Goal: Task Accomplishment & Management: Manage account settings

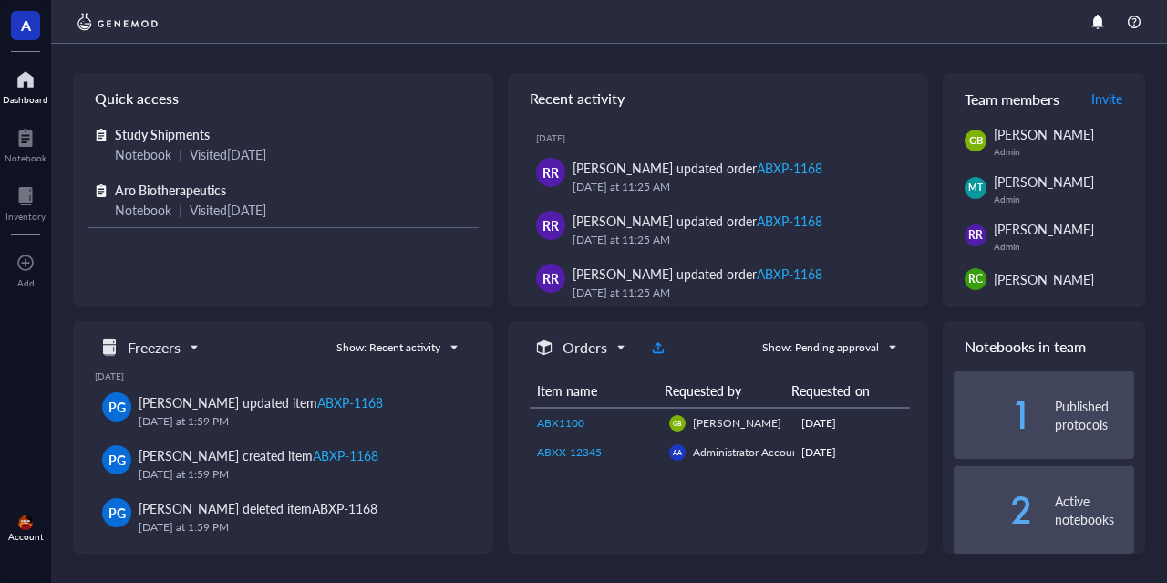
click at [36, 528] on div "Account" at bounding box center [25, 527] width 51 height 51
click at [34, 528] on div "Account" at bounding box center [25, 527] width 51 height 51
click at [19, 527] on img at bounding box center [25, 522] width 15 height 15
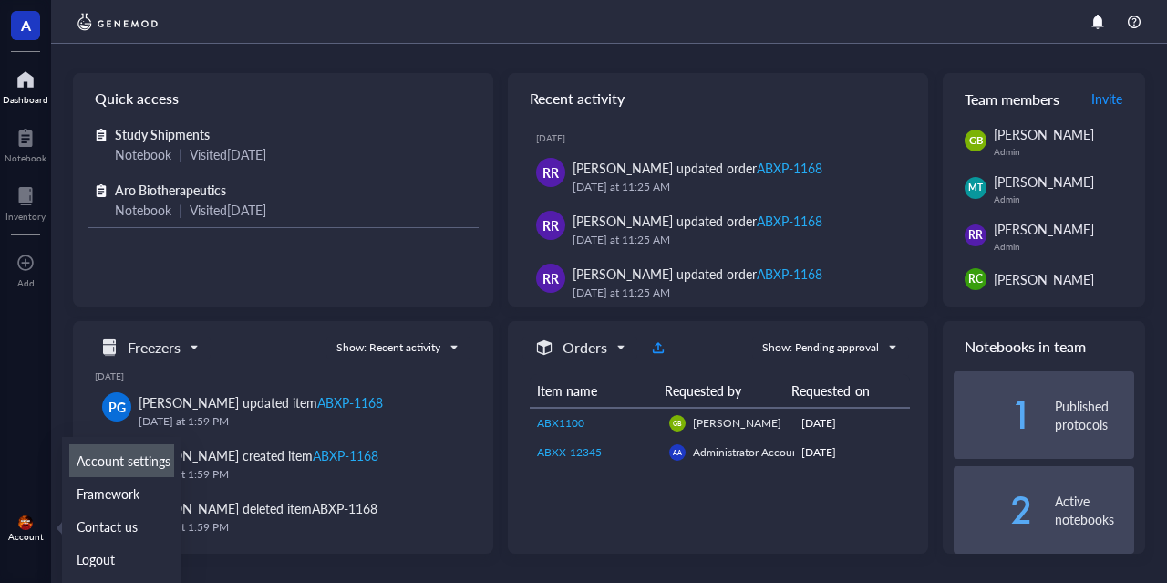
click at [117, 459] on link "Account settings" at bounding box center [121, 460] width 105 height 33
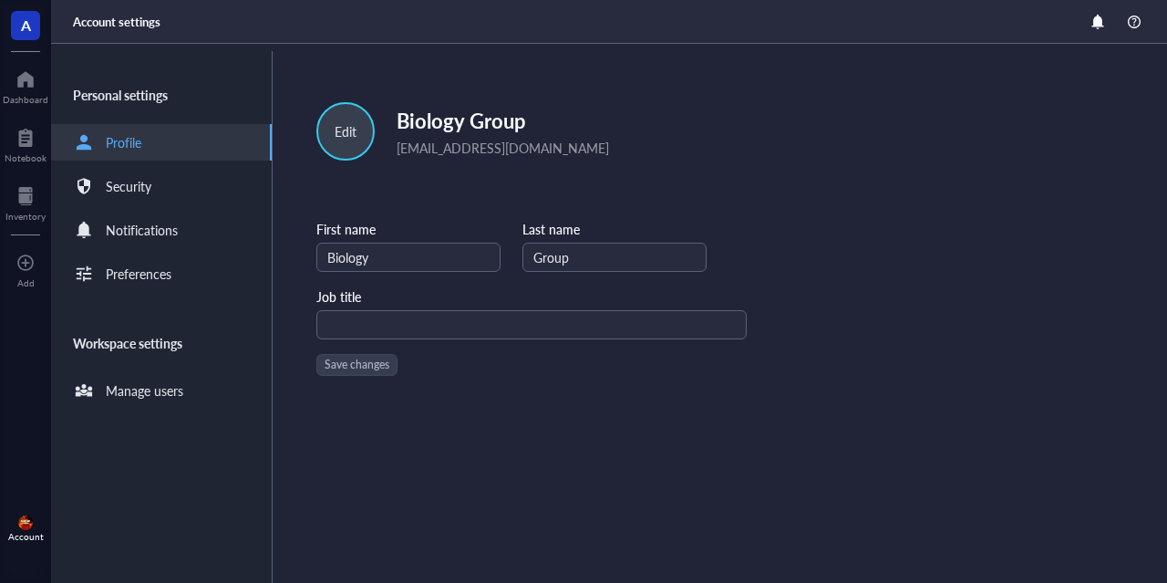
click at [353, 125] on div "Edit" at bounding box center [346, 131] width 22 height 20
click at [373, 182] on span "Edit picture" at bounding box center [382, 180] width 104 height 20
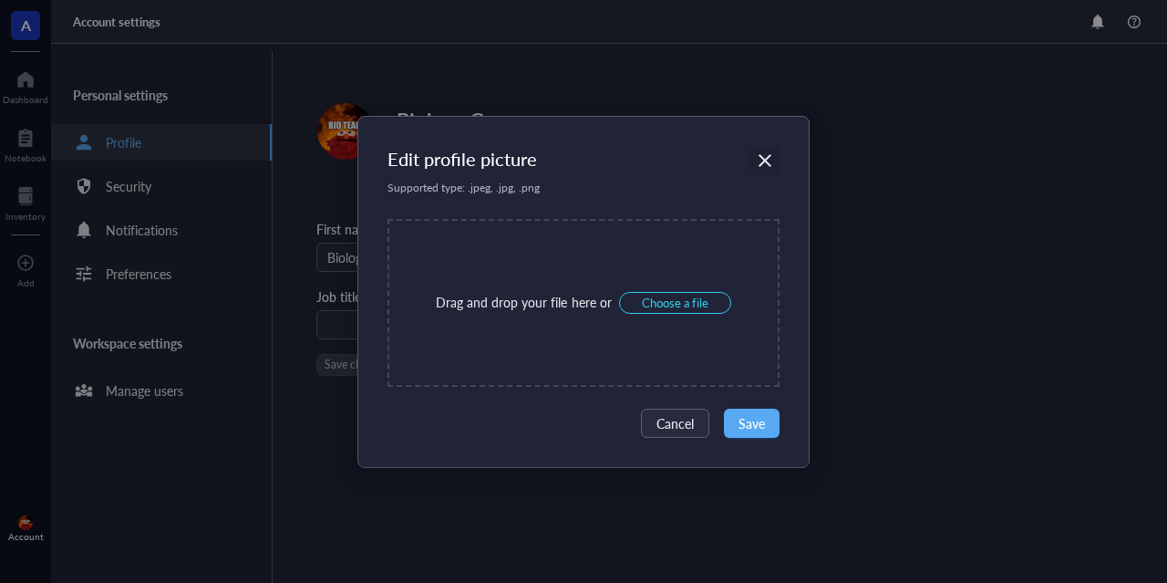
click at [771, 159] on icon "Close" at bounding box center [765, 159] width 17 height 17
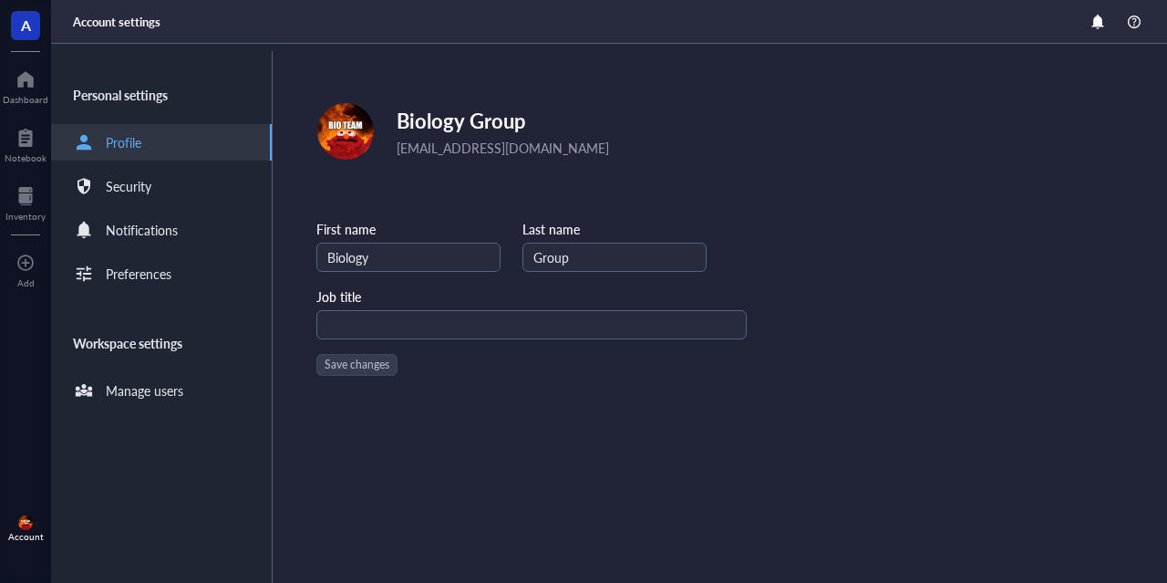
click at [420, 125] on span "Biology Group" at bounding box center [461, 120] width 129 height 29
click at [28, 526] on img at bounding box center [25, 522] width 15 height 15
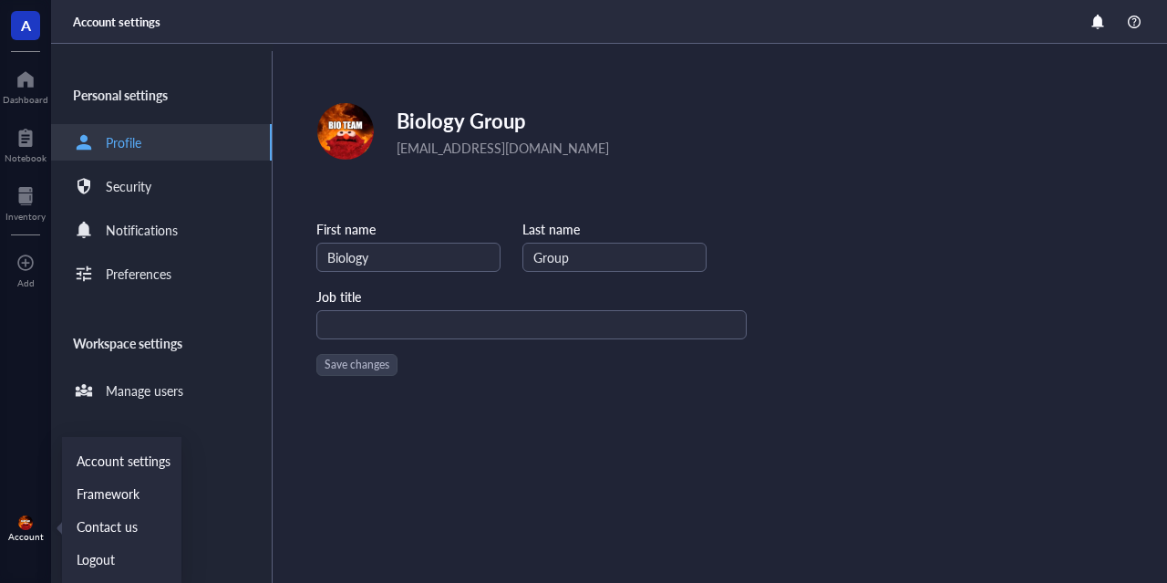
click at [944, 124] on div "Edit Biology Group [EMAIL_ADDRESS][DOMAIN_NAME] First name Biology Last name Gr…" at bounding box center [720, 313] width 894 height 539
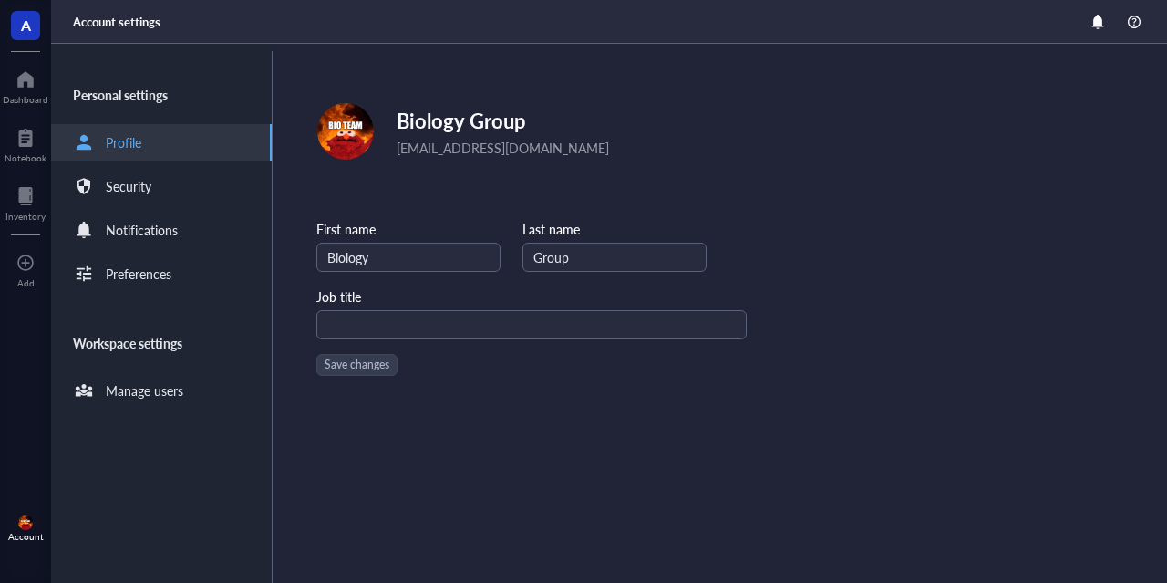
click at [24, 27] on span "A" at bounding box center [26, 25] width 10 height 23
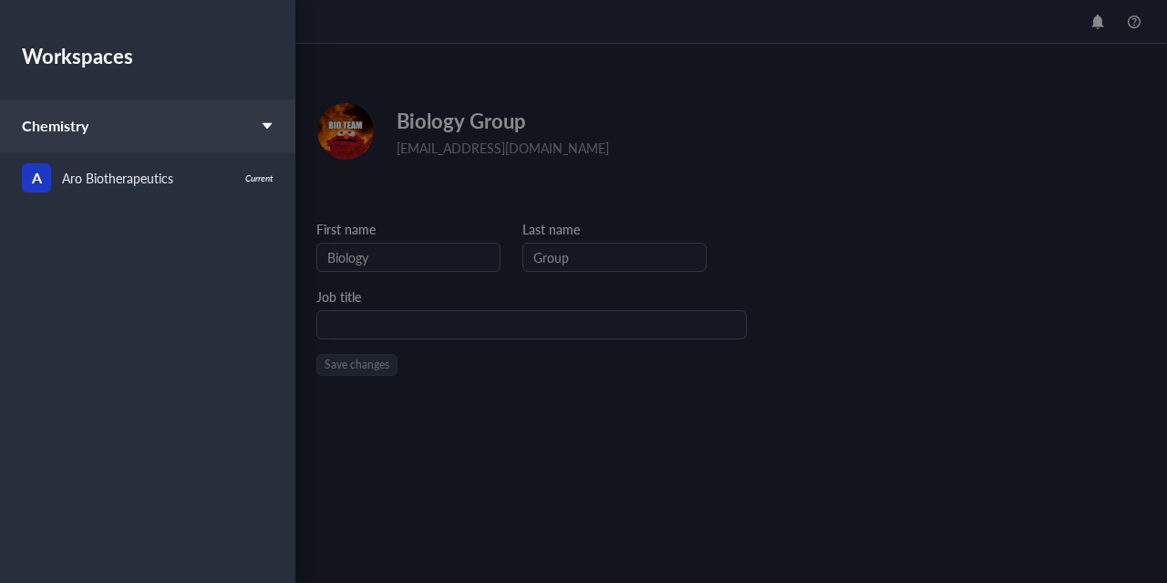
click at [412, 27] on div at bounding box center [583, 291] width 1167 height 583
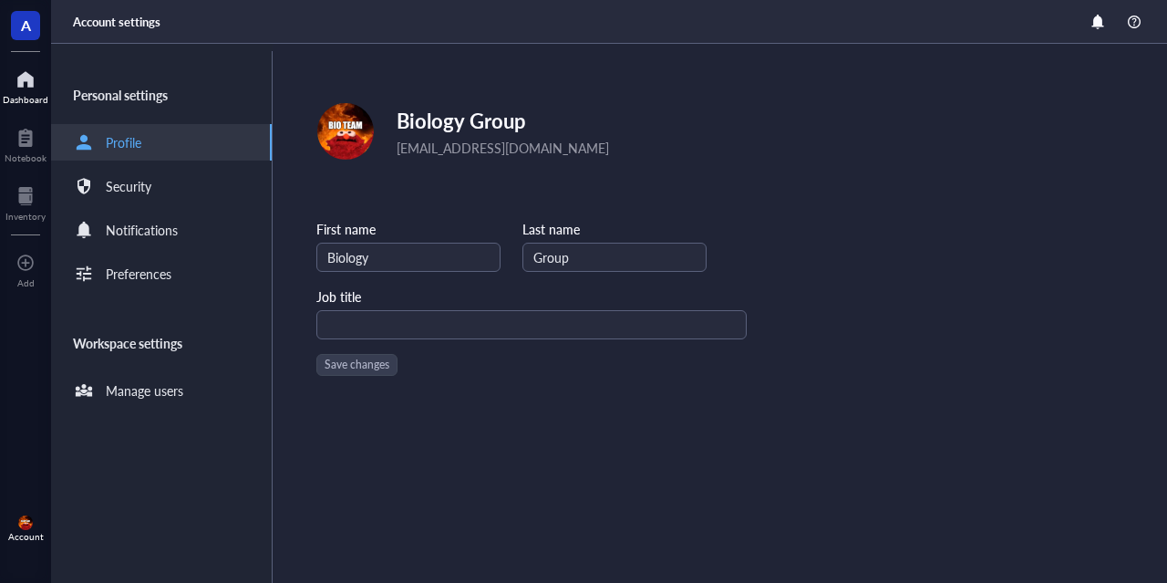
click at [35, 90] on div at bounding box center [26, 79] width 46 height 29
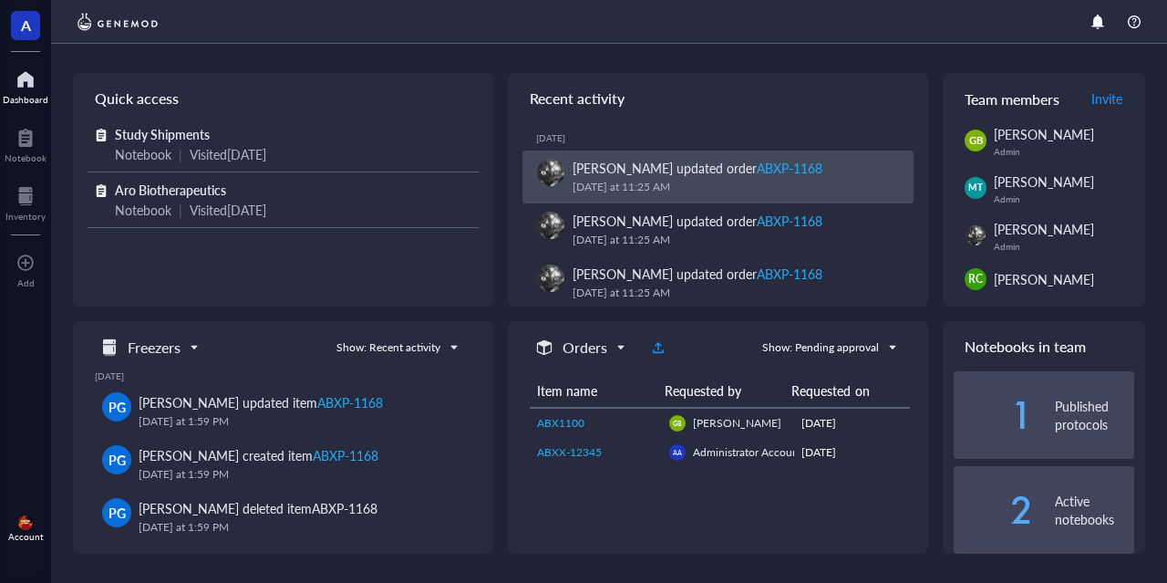
click at [558, 167] on img at bounding box center [550, 172] width 27 height 27
